Goal: Task Accomplishment & Management: Manage account settings

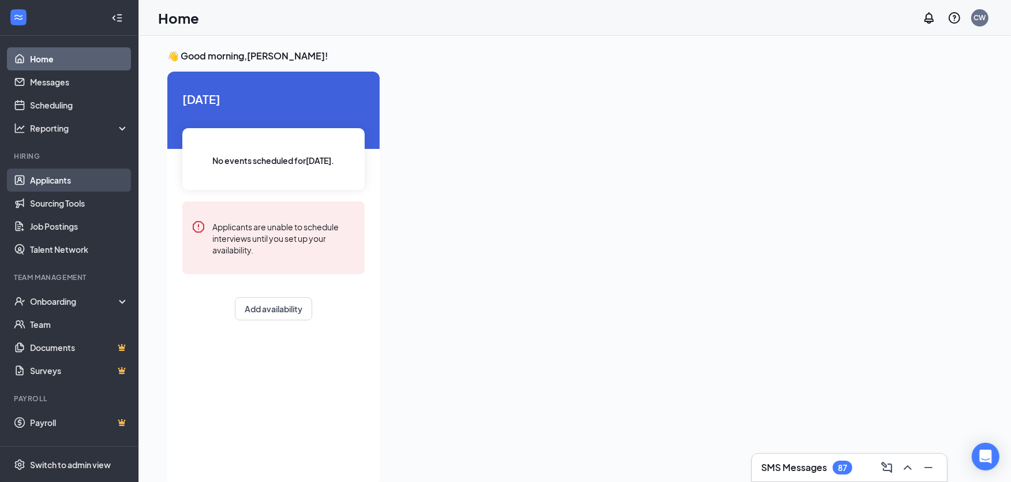
click at [71, 175] on link "Applicants" at bounding box center [79, 180] width 99 height 23
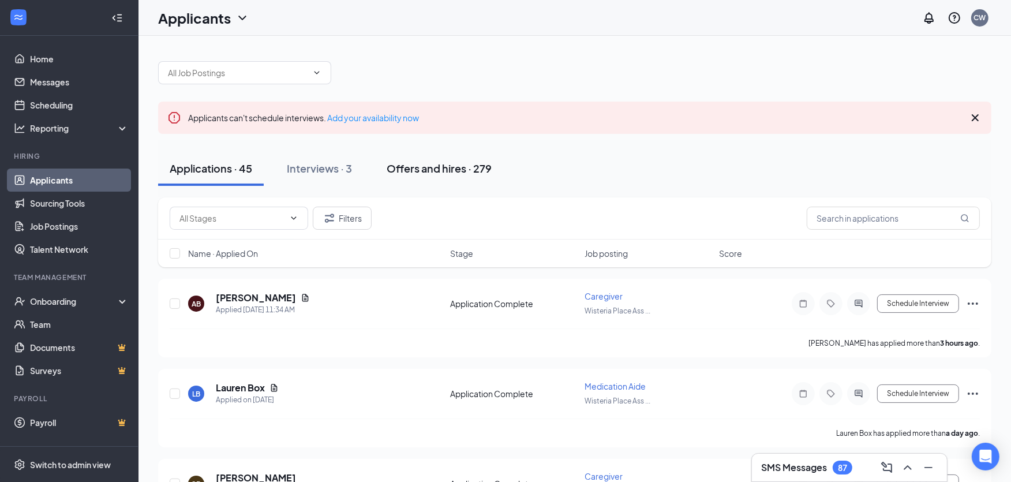
click at [440, 170] on div "Offers and hires · 279" at bounding box center [439, 168] width 105 height 14
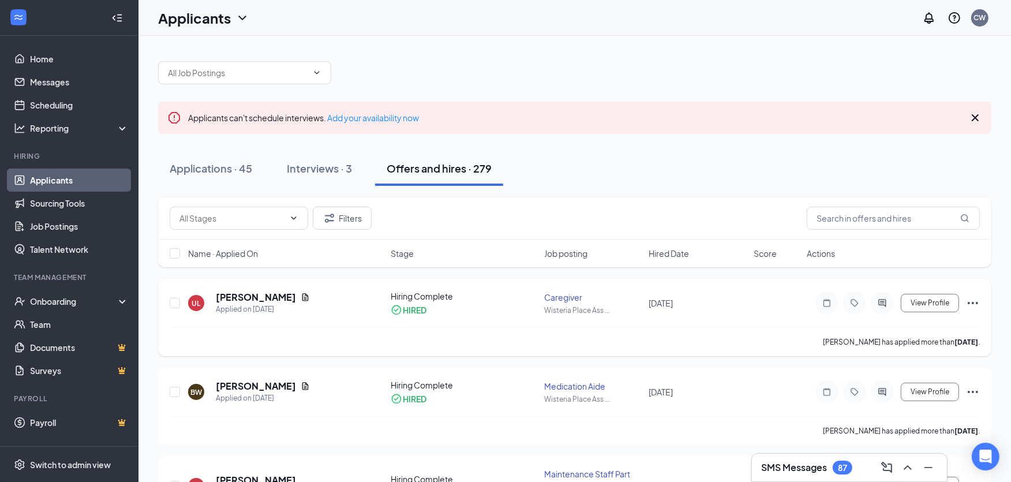
click at [976, 299] on icon "Ellipses" at bounding box center [973, 303] width 14 height 14
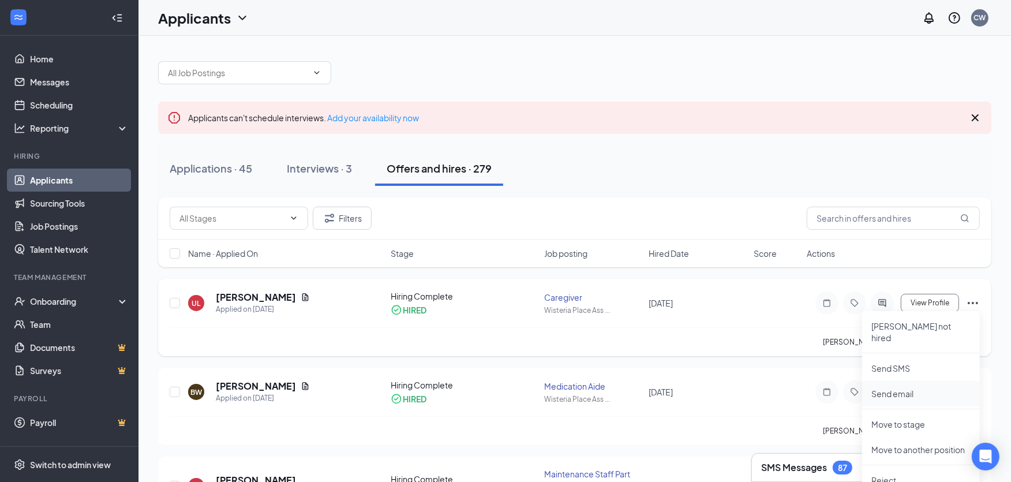
scroll to position [64, 0]
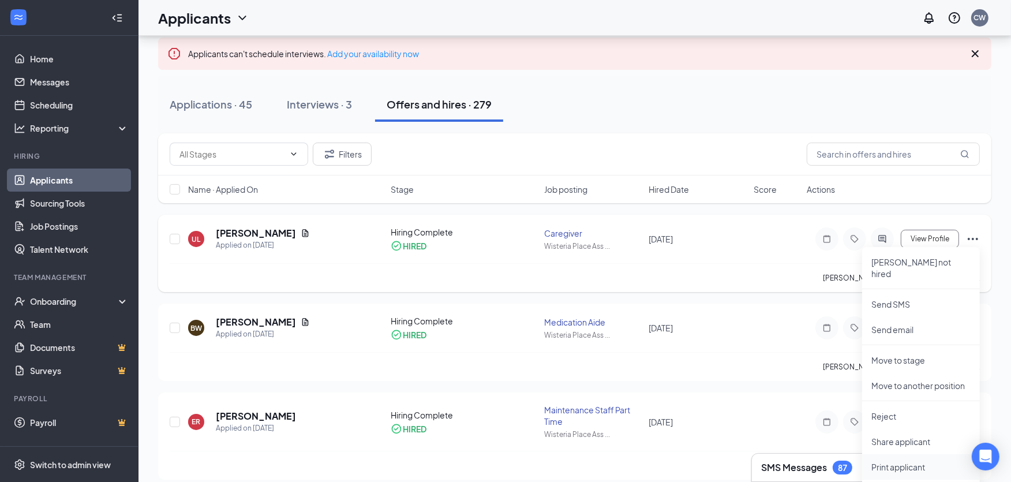
click at [912, 461] on p "Print applicant" at bounding box center [921, 467] width 99 height 12
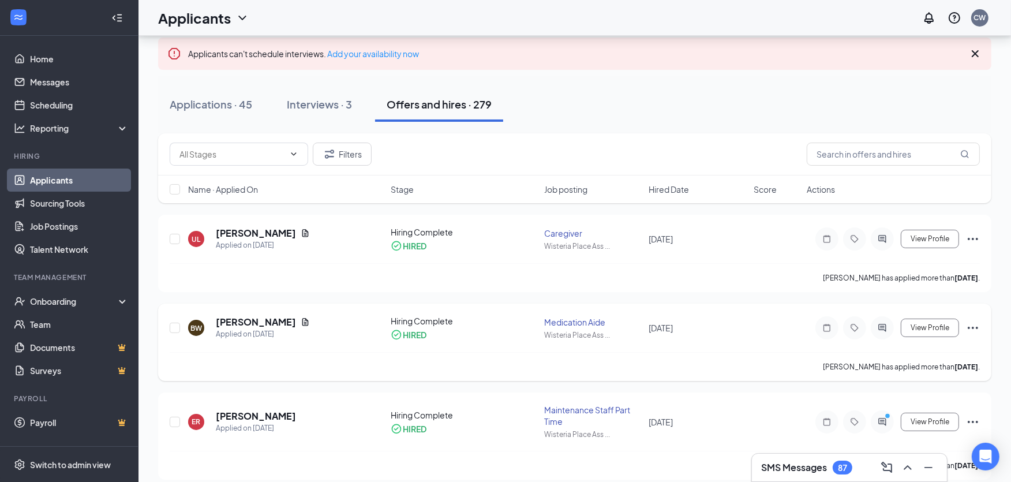
click at [973, 327] on icon "Ellipses" at bounding box center [973, 328] width 10 height 2
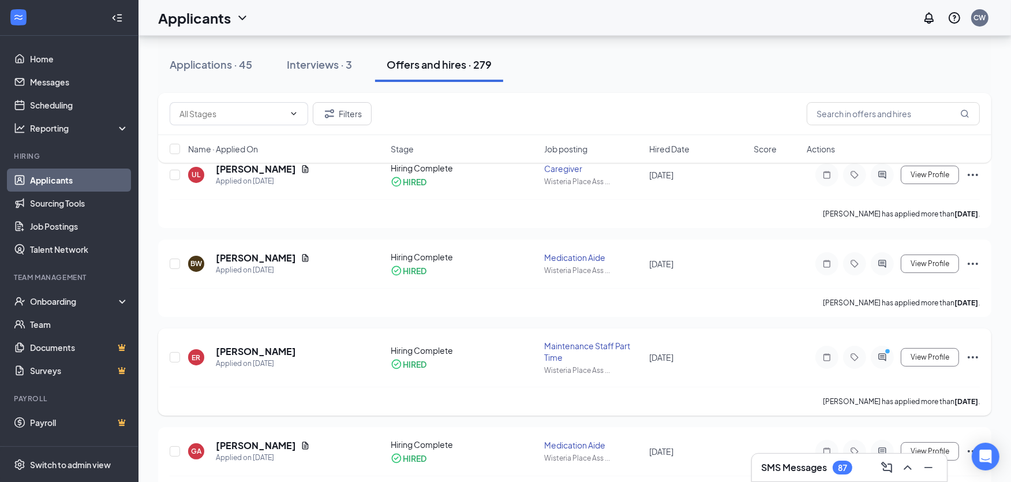
scroll to position [192, 0]
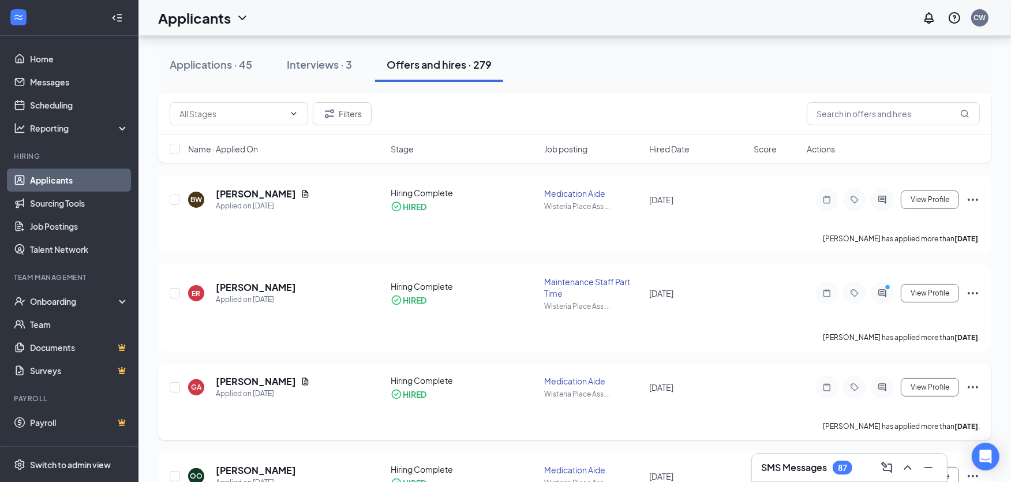
click at [978, 386] on icon "Ellipses" at bounding box center [973, 387] width 14 height 14
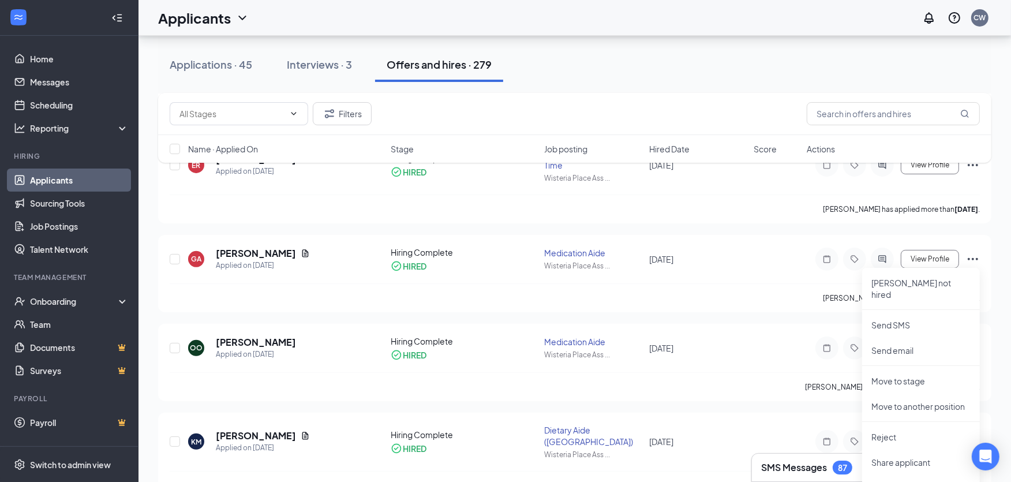
scroll to position [449, 0]
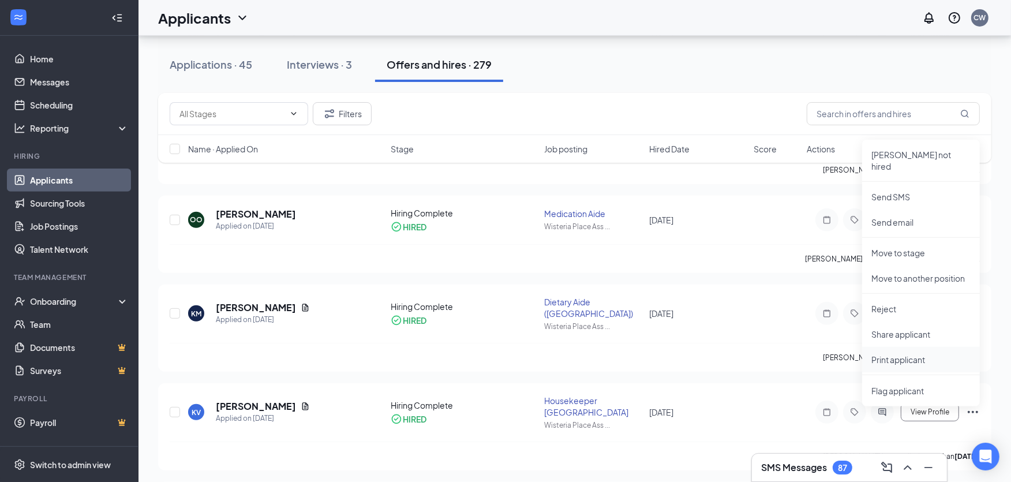
click at [905, 354] on p "Print applicant" at bounding box center [921, 360] width 99 height 12
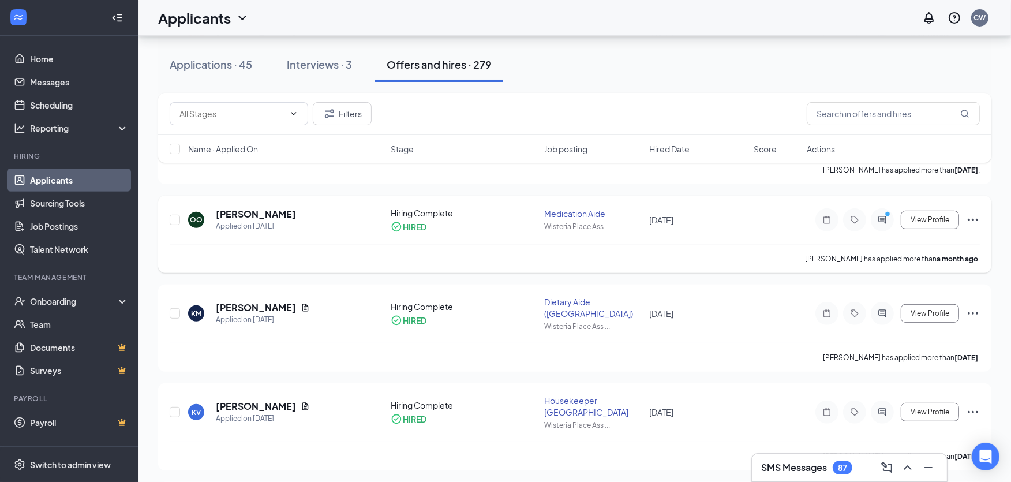
click at [974, 215] on icon "Ellipses" at bounding box center [973, 220] width 14 height 14
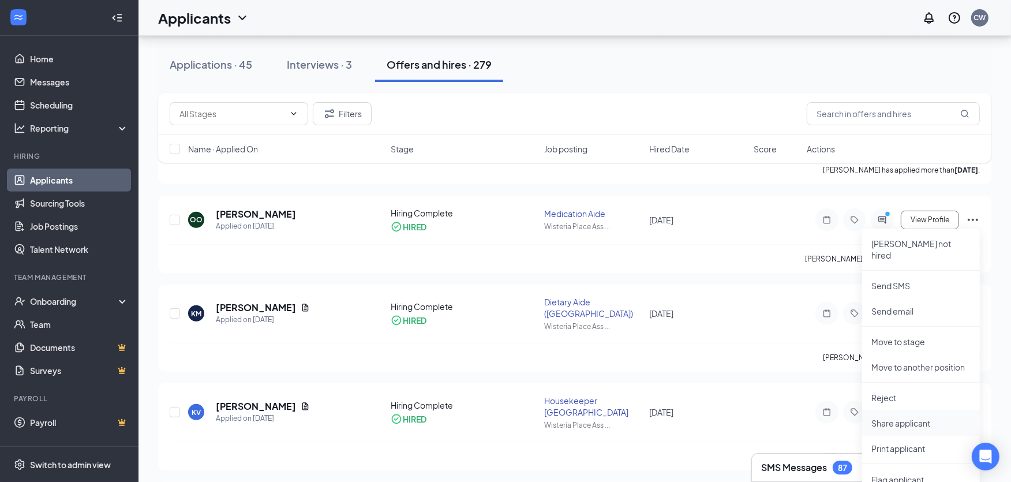
scroll to position [577, 0]
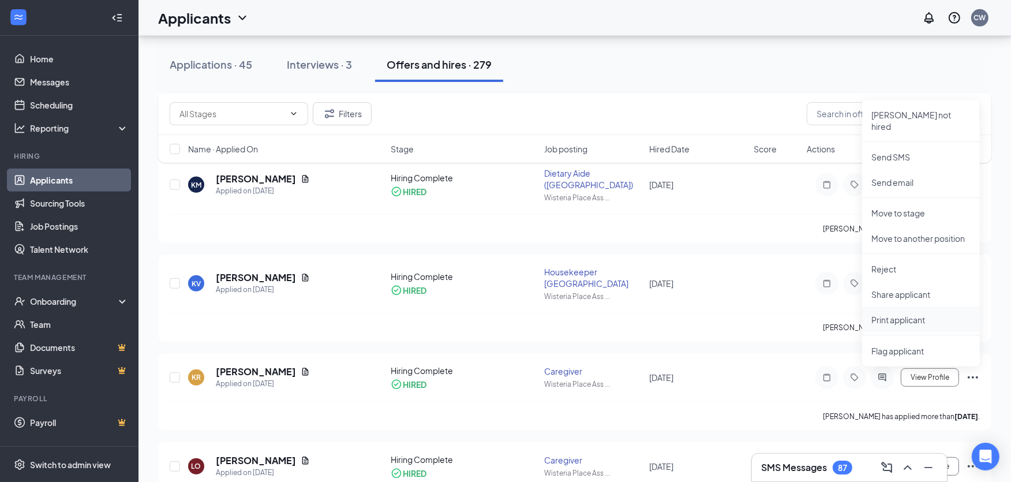
click at [912, 314] on p "Print applicant" at bounding box center [921, 320] width 99 height 12
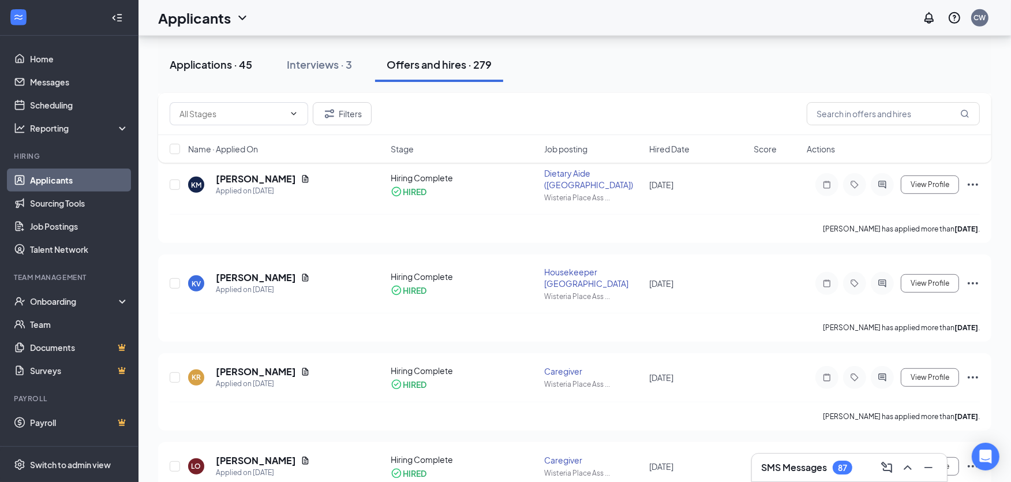
click at [218, 64] on div "Applications · 45" at bounding box center [211, 64] width 83 height 14
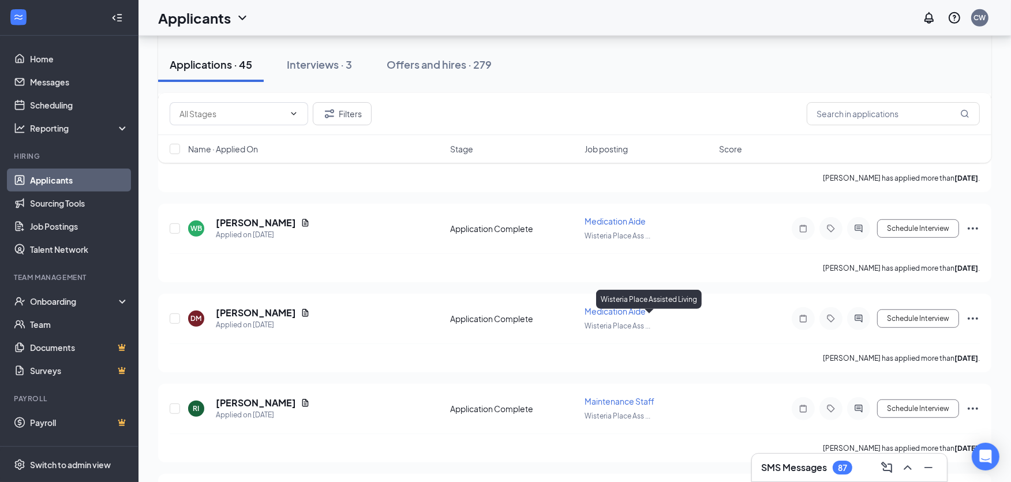
scroll to position [834, 0]
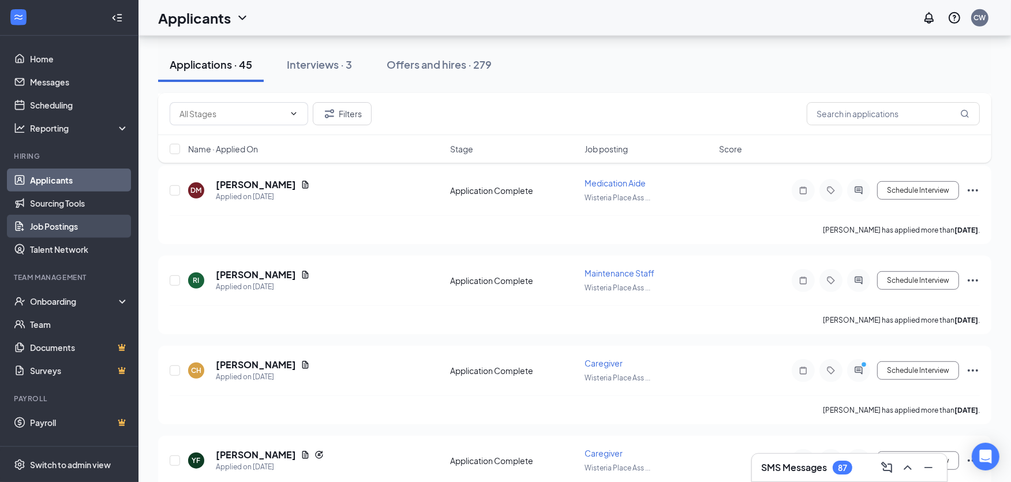
click at [68, 221] on link "Job Postings" at bounding box center [79, 226] width 99 height 23
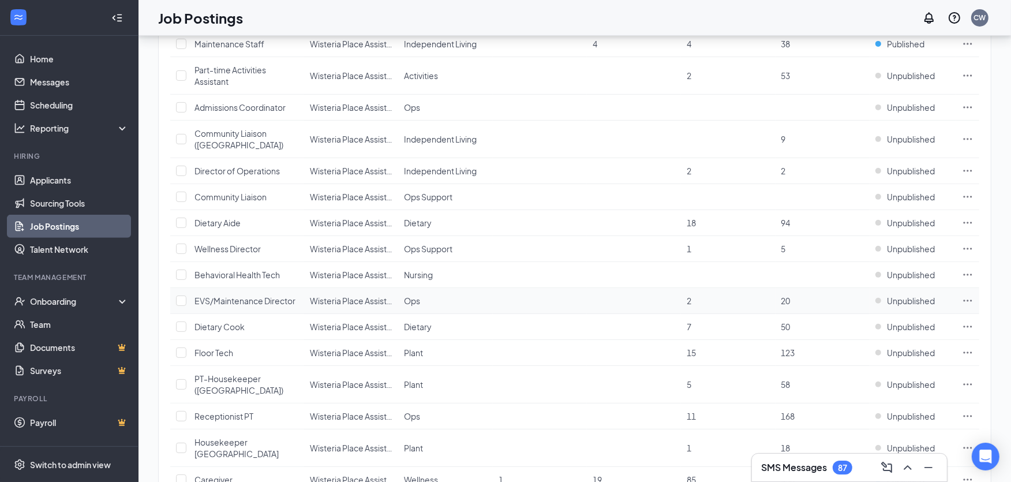
scroll to position [577, 0]
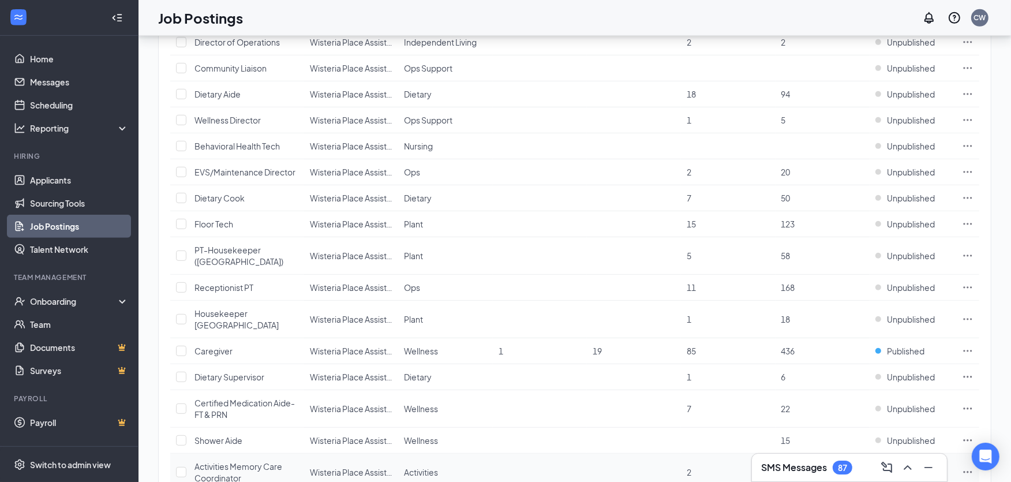
click at [965, 466] on icon "Ellipses" at bounding box center [968, 472] width 12 height 12
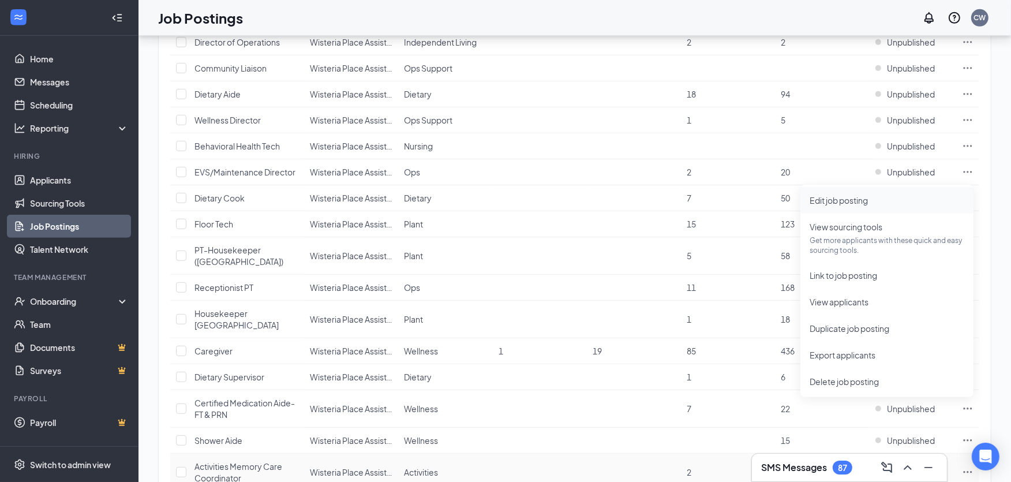
click at [854, 199] on span "Edit job posting" at bounding box center [839, 200] width 58 height 10
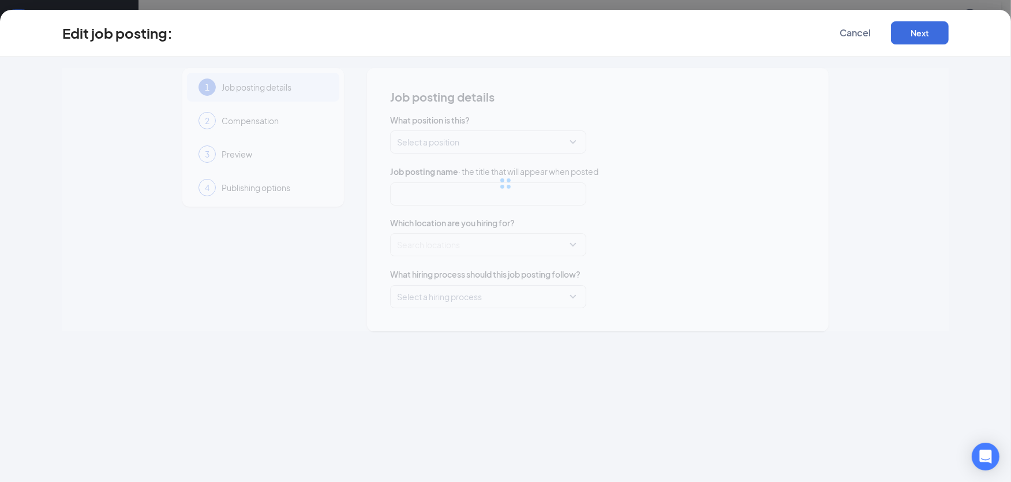
type input "Activities Memory Care Coordinator"
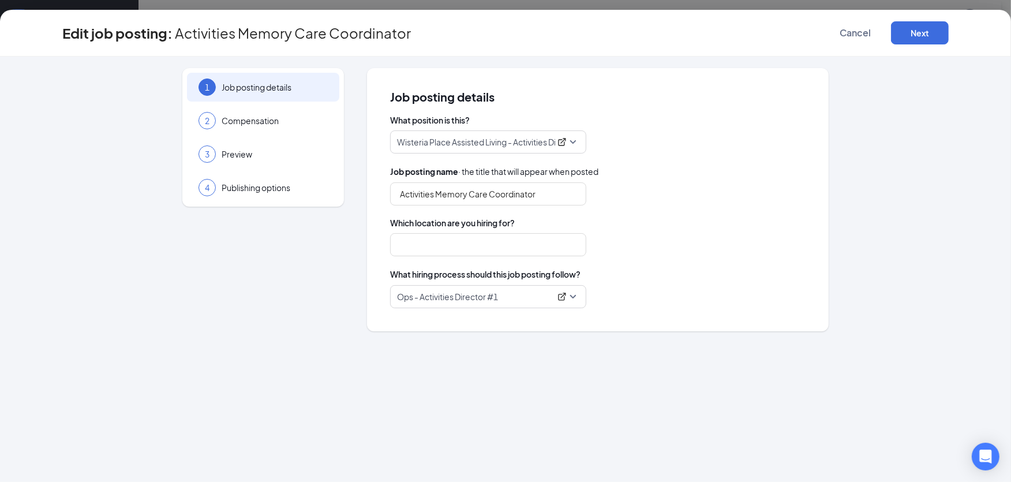
type input "Wisteria Place Assisted Living"
click at [928, 26] on button "Next" at bounding box center [920, 32] width 58 height 23
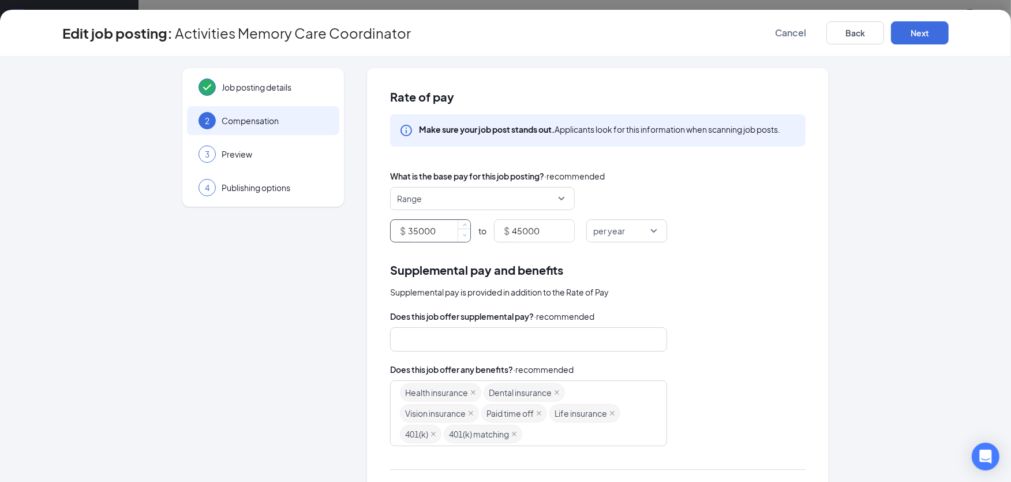
type input "34999"
click at [458, 229] on span "Decrease Value" at bounding box center [464, 235] width 13 height 13
drag, startPoint x: 446, startPoint y: 233, endPoint x: 299, endPoint y: 218, distance: 148.0
click at [299, 218] on div "Job posting details 2 Compensation 3 Preview 4 Publishing options Rate of pay M…" at bounding box center [505, 349] width 887 height 563
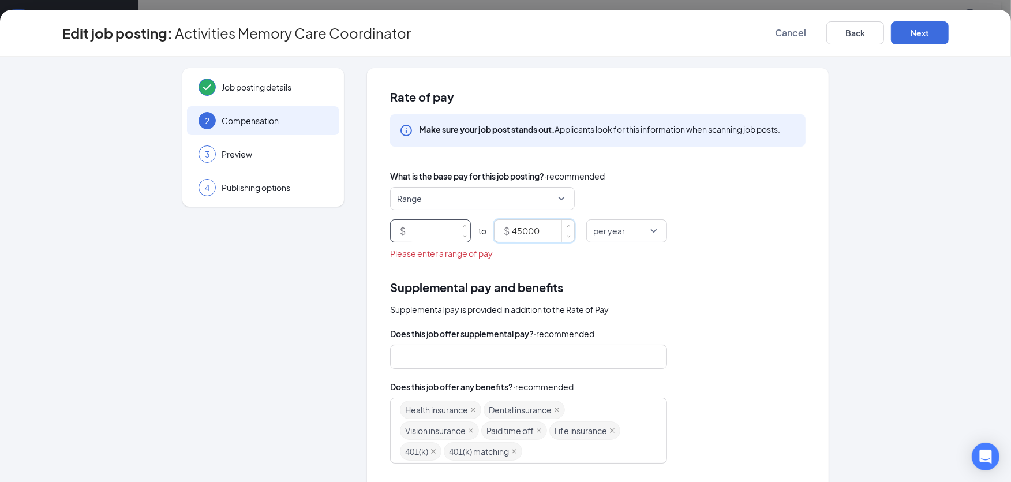
drag, startPoint x: 538, startPoint y: 229, endPoint x: 474, endPoint y: 241, distance: 65.2
click at [437, 226] on div "$ to $ 45000" at bounding box center [482, 230] width 185 height 23
drag, startPoint x: 498, startPoint y: 221, endPoint x: 475, endPoint y: 220, distance: 23.1
click at [475, 220] on div "$ to $ 45000" at bounding box center [482, 230] width 185 height 23
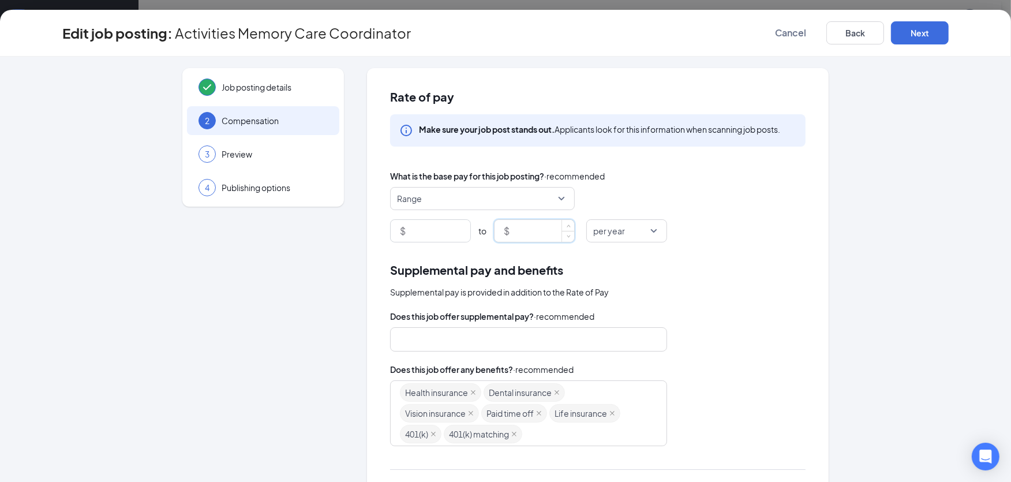
click at [648, 228] on span "per year" at bounding box center [626, 231] width 67 height 22
click at [638, 267] on span "per hour" at bounding box center [627, 262] width 62 height 13
drag, startPoint x: 746, startPoint y: 255, endPoint x: 756, endPoint y: 245, distance: 14.3
click at [749, 251] on div "Rate of pay Make sure your job post stands out. Applicants look for this inform…" at bounding box center [598, 349] width 462 height 563
click at [922, 32] on button "Next" at bounding box center [920, 32] width 58 height 23
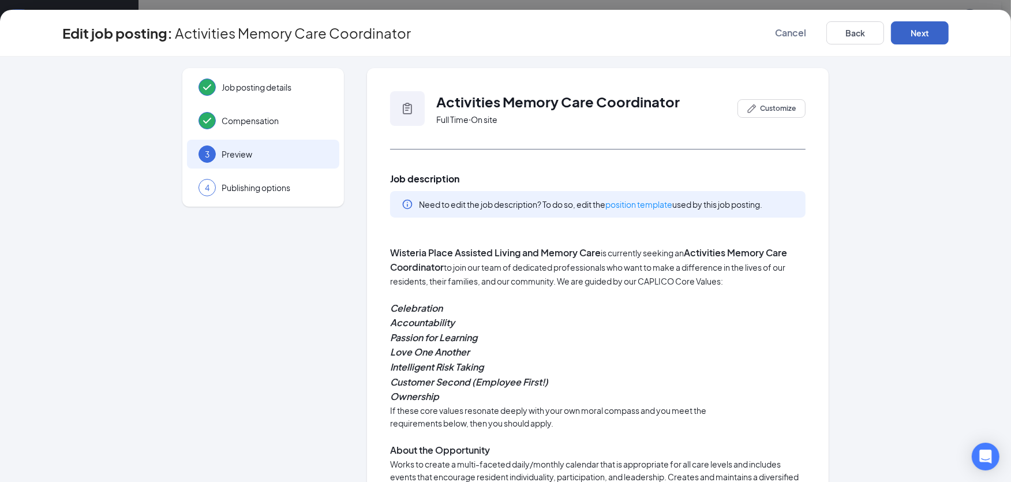
click at [925, 32] on button "Next" at bounding box center [920, 32] width 58 height 23
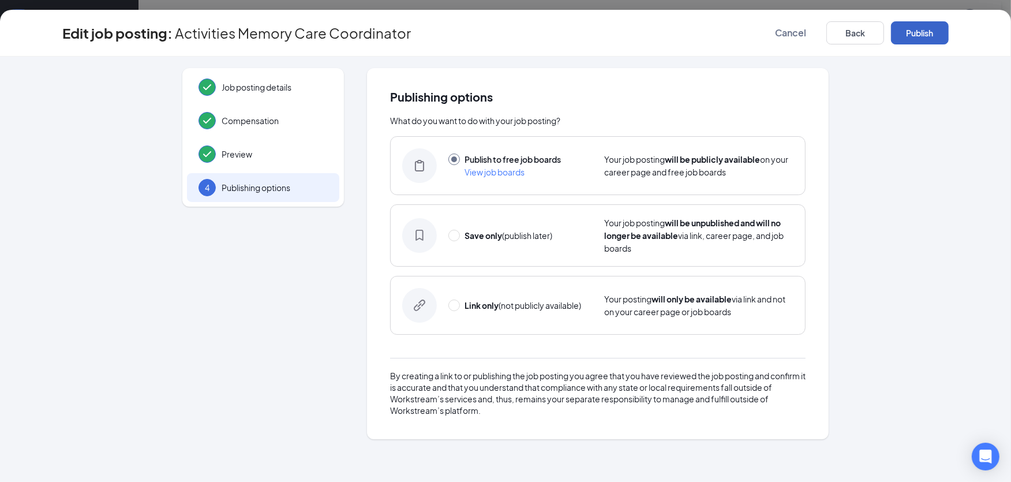
click at [921, 31] on button "Publish" at bounding box center [920, 32] width 58 height 23
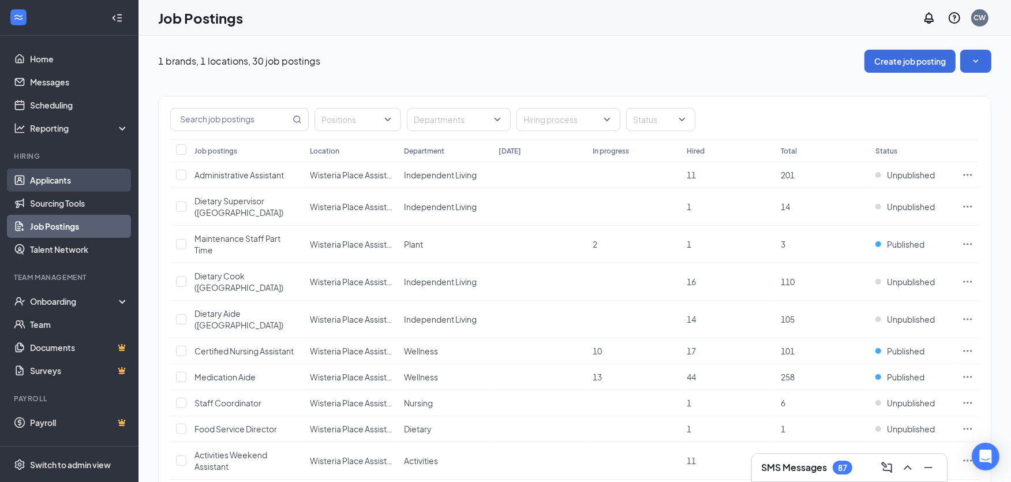
click at [39, 178] on link "Applicants" at bounding box center [79, 180] width 99 height 23
